Goal: Transaction & Acquisition: Purchase product/service

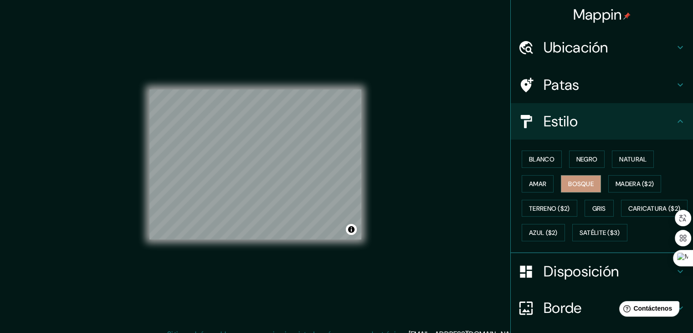
scroll to position [2, 0]
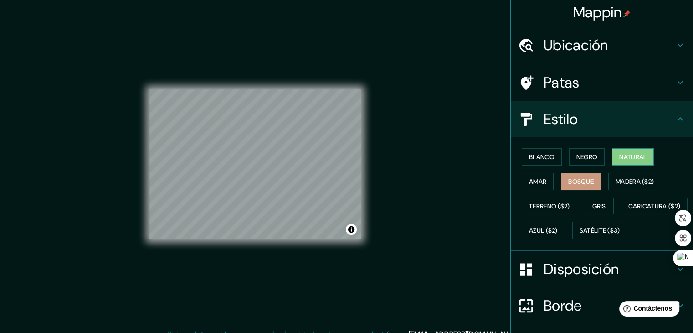
click at [629, 157] on font "Natural" at bounding box center [632, 157] width 27 height 8
click at [632, 179] on font "Madera ($2)" at bounding box center [635, 181] width 38 height 8
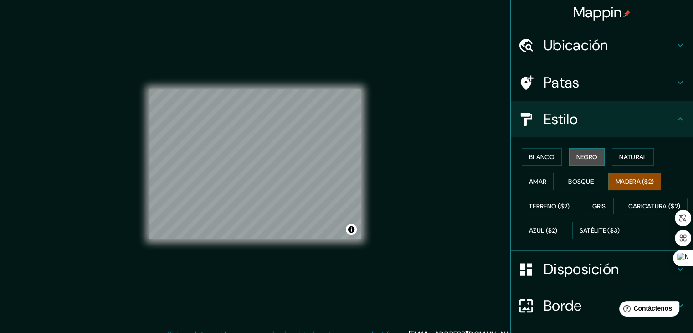
click at [583, 153] on font "Negro" at bounding box center [587, 157] width 21 height 8
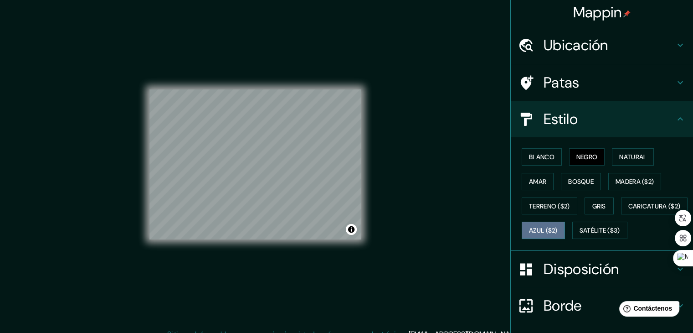
click at [565, 223] on button "Azul ($2)" at bounding box center [543, 229] width 43 height 17
click at [592, 206] on font "Gris" at bounding box center [599, 206] width 14 height 8
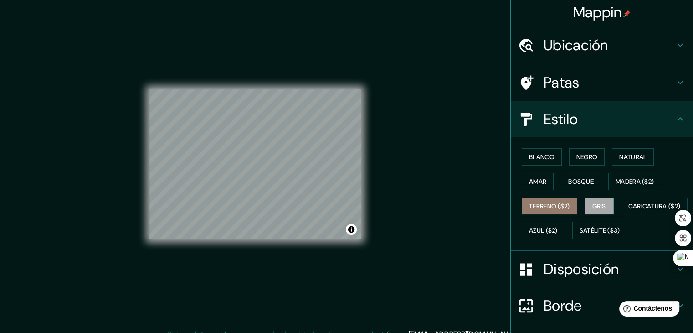
click at [554, 207] on font "Terreno ($2)" at bounding box center [549, 206] width 41 height 8
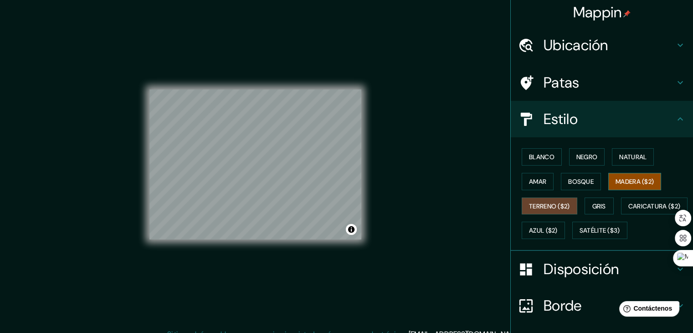
click at [622, 173] on button "Madera ($2)" at bounding box center [634, 181] width 53 height 17
click at [541, 155] on font "Blanco" at bounding box center [542, 157] width 26 height 8
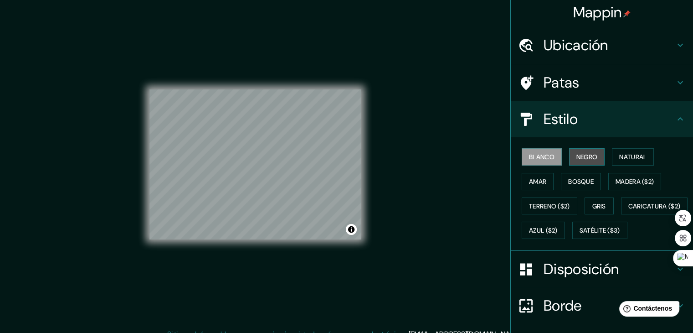
click at [577, 154] on font "Negro" at bounding box center [587, 157] width 21 height 8
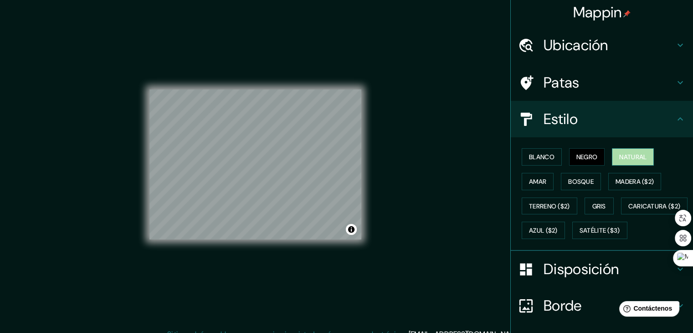
click at [623, 151] on font "Natural" at bounding box center [632, 157] width 27 height 12
click at [533, 148] on button "Blanco" at bounding box center [542, 156] width 40 height 17
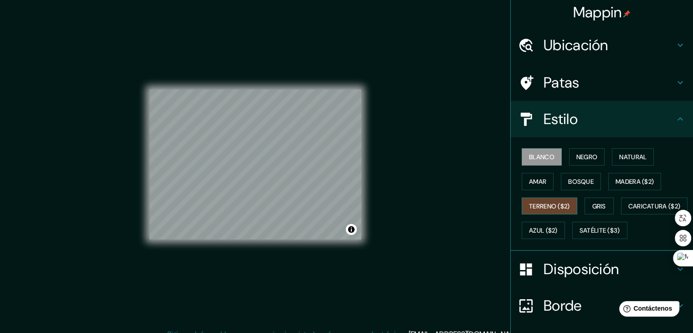
click at [538, 205] on font "Terreno ($2)" at bounding box center [549, 206] width 41 height 8
click at [582, 175] on font "Bosque" at bounding box center [581, 181] width 26 height 12
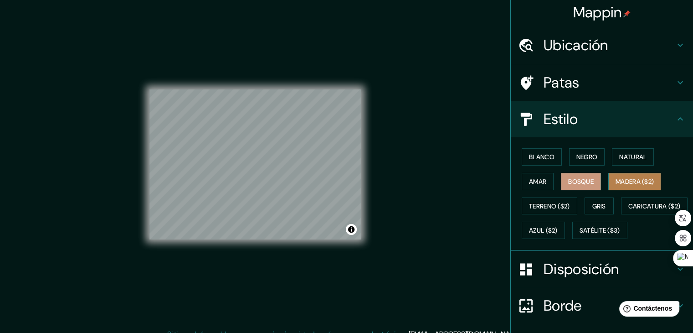
click at [630, 174] on button "Madera ($2)" at bounding box center [634, 181] width 53 height 17
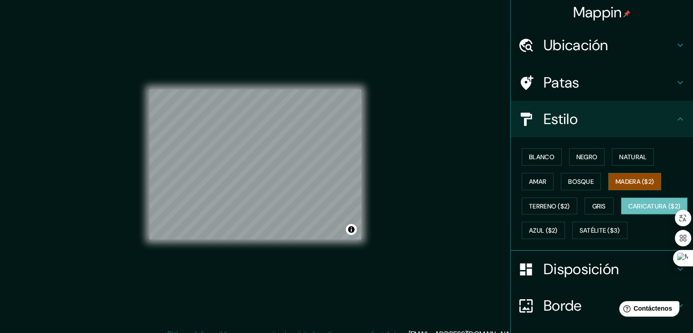
click at [628, 210] on font "Caricatura ($2)" at bounding box center [654, 206] width 52 height 8
click at [558, 228] on font "Azul ($2)" at bounding box center [543, 231] width 29 height 8
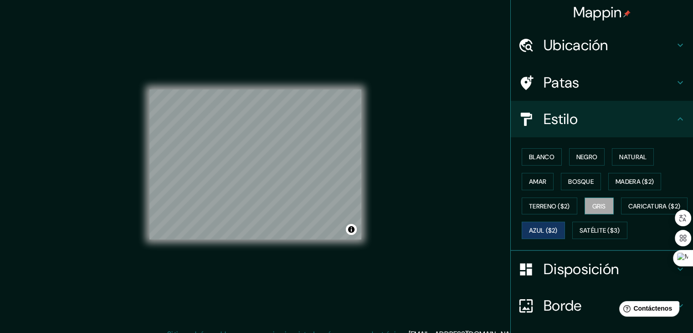
click at [595, 204] on font "Gris" at bounding box center [599, 206] width 14 height 8
click at [627, 157] on font "Natural" at bounding box center [632, 157] width 27 height 8
